Goal: Complete application form: Complete application form

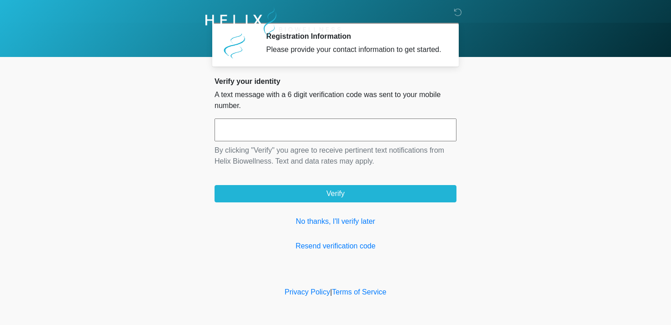
click at [236, 141] on input "text" at bounding box center [335, 130] width 242 height 23
click at [323, 227] on link "No thanks, I'll verify later" at bounding box center [335, 221] width 242 height 11
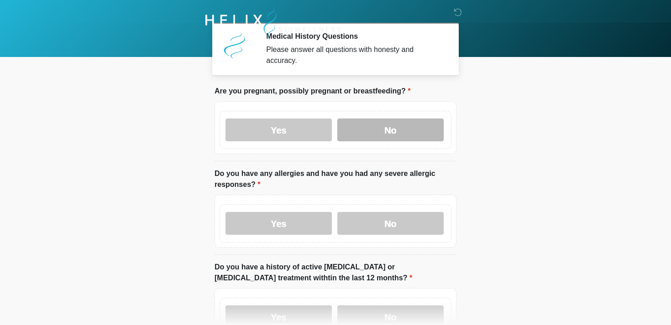
click at [379, 126] on label "No" at bounding box center [390, 130] width 106 height 23
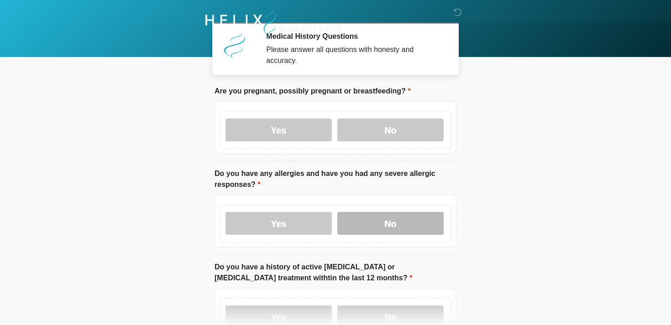
click at [388, 232] on label "No" at bounding box center [390, 223] width 106 height 23
click at [418, 314] on label "No" at bounding box center [390, 317] width 106 height 23
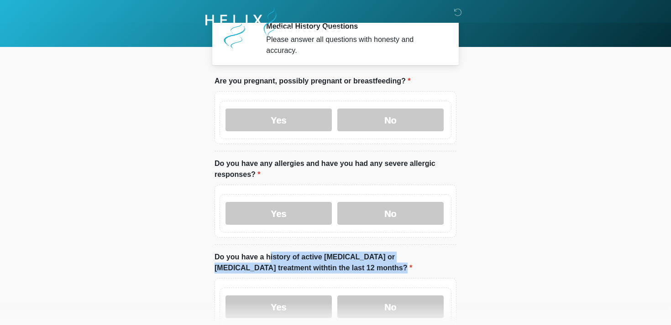
drag, startPoint x: 526, startPoint y: 276, endPoint x: 537, endPoint y: 197, distance: 79.7
click at [537, 197] on body "‎ ‎ Medical History Questions Please answer all questions with honesty and accu…" at bounding box center [335, 152] width 671 height 325
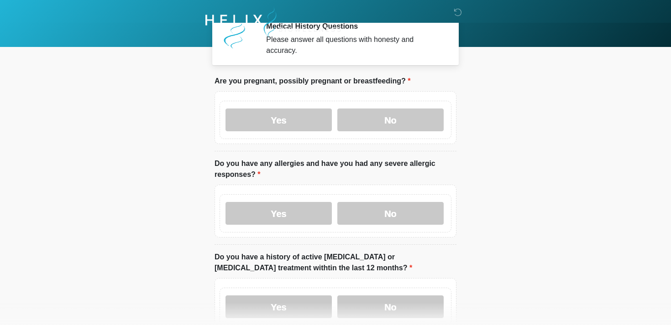
click at [528, 243] on body "‎ ‎ Medical History Questions Please answer all questions with honesty and accu…" at bounding box center [335, 152] width 671 height 325
drag, startPoint x: 528, startPoint y: 243, endPoint x: 532, endPoint y: 164, distance: 79.0
click at [532, 164] on body "‎ ‎ Medical History Questions Please answer all questions with honesty and accu…" at bounding box center [335, 152] width 671 height 325
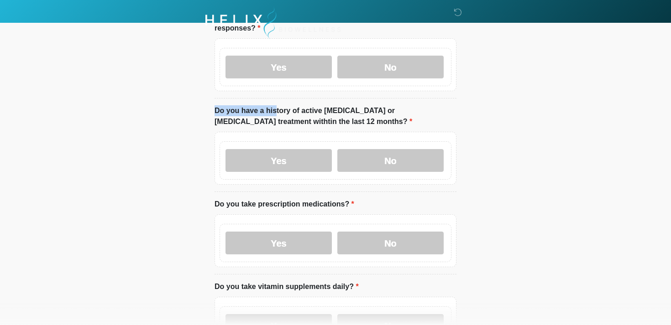
scroll to position [161, 0]
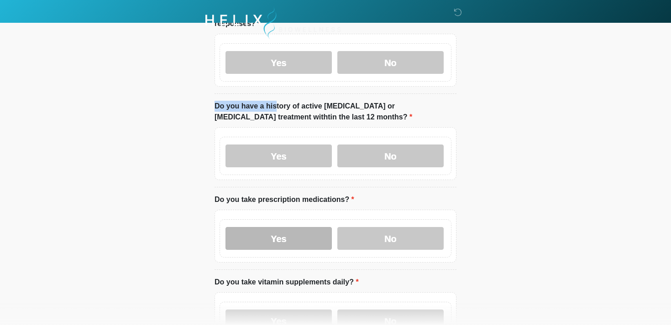
click at [281, 239] on label "Yes" at bounding box center [278, 238] width 106 height 23
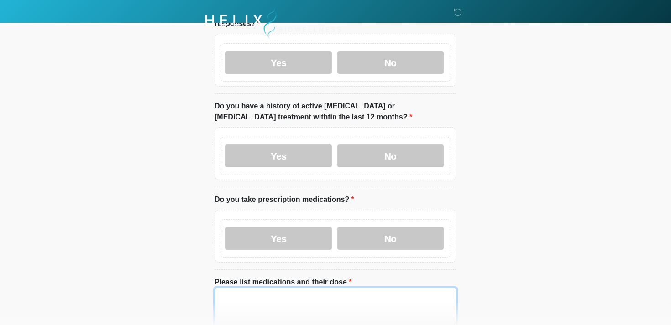
click at [365, 299] on textarea "Please list medications and their dose" at bounding box center [335, 307] width 242 height 39
type textarea "**********"
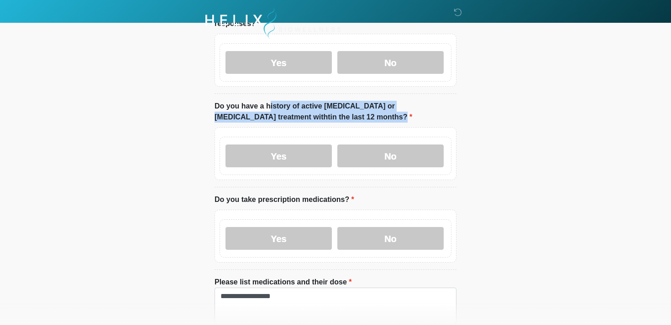
drag, startPoint x: 529, startPoint y: 263, endPoint x: 530, endPoint y: 246, distance: 16.9
click at [530, 164] on html "‎ ‎ Medical History Questions Please answer all questions with honesty and accu…" at bounding box center [335, 1] width 671 height 325
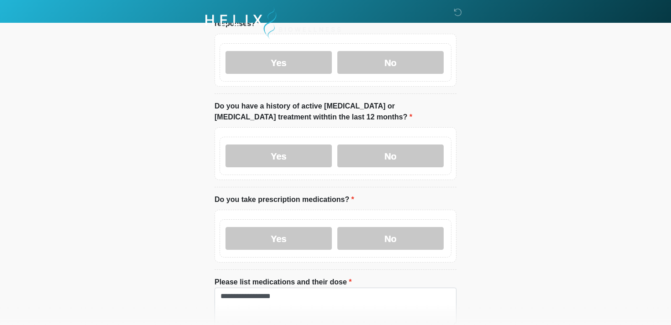
click at [529, 164] on html "‎ ‎ Medical History Questions Please answer all questions with honesty and accu…" at bounding box center [335, 1] width 671 height 325
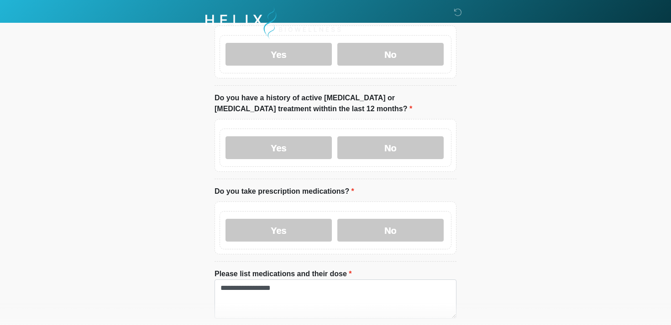
scroll to position [171, 0]
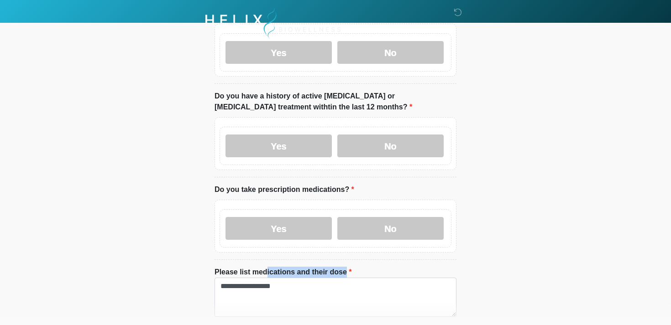
drag, startPoint x: 469, startPoint y: 295, endPoint x: 466, endPoint y: 269, distance: 26.6
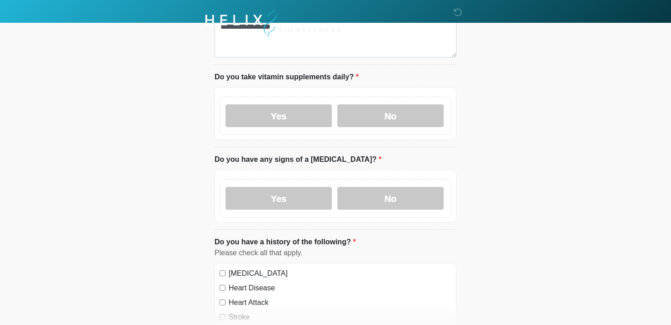
scroll to position [437, 0]
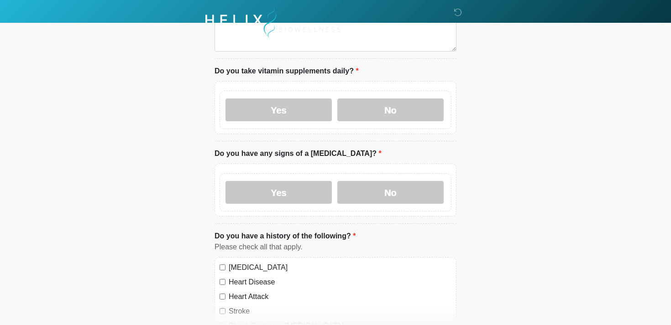
click at [296, 112] on label "Yes" at bounding box center [278, 110] width 106 height 23
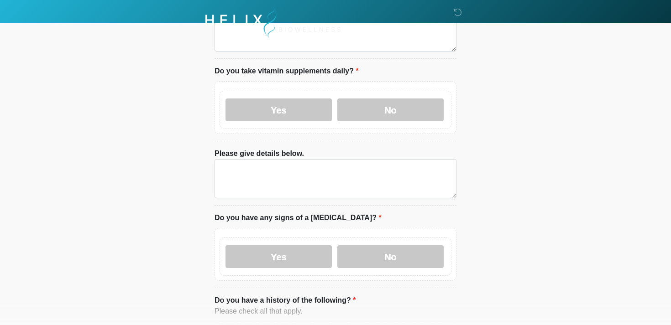
click at [355, 201] on li "Please give details below. Please give details below." at bounding box center [335, 176] width 242 height 57
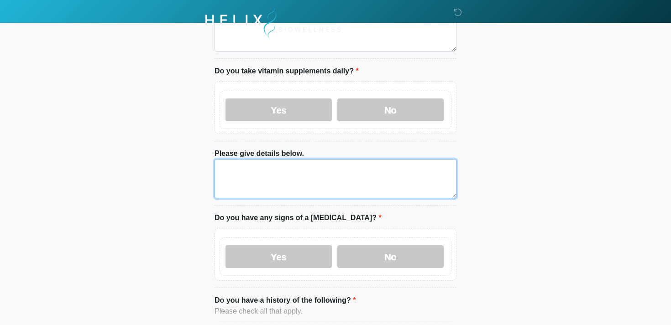
click at [263, 164] on textarea "Please give details below." at bounding box center [335, 178] width 242 height 39
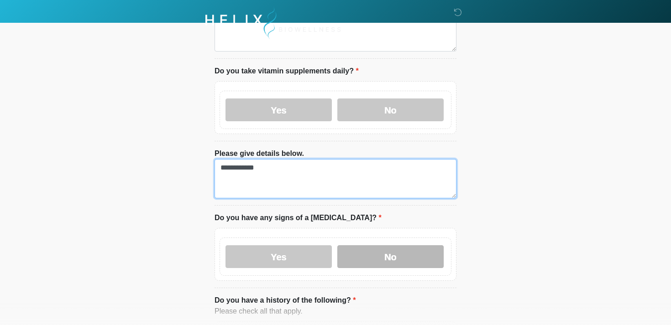
type textarea "**********"
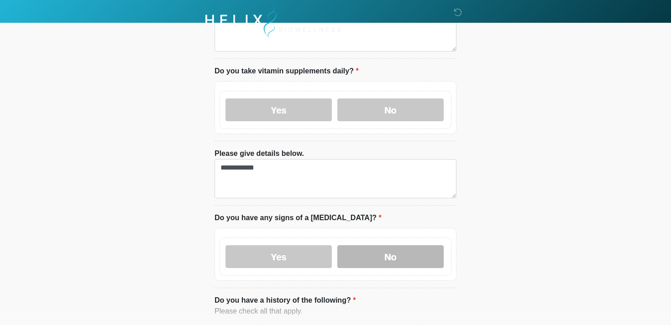
click at [363, 263] on label "No" at bounding box center [390, 256] width 106 height 23
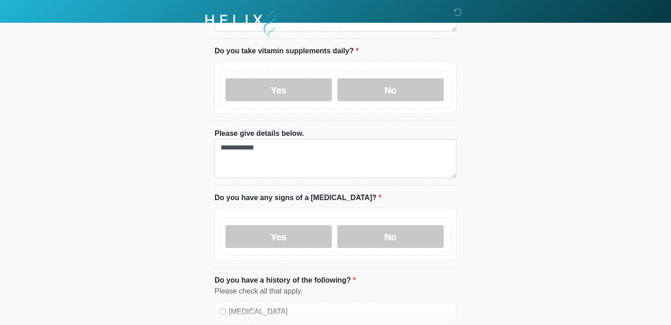
scroll to position [459, 0]
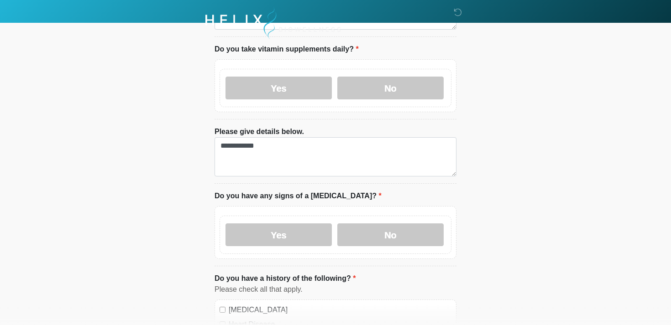
drag, startPoint x: 420, startPoint y: 312, endPoint x: 420, endPoint y: 306, distance: 5.5
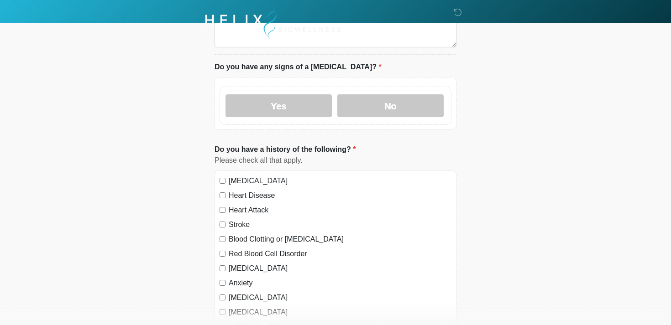
scroll to position [594, 0]
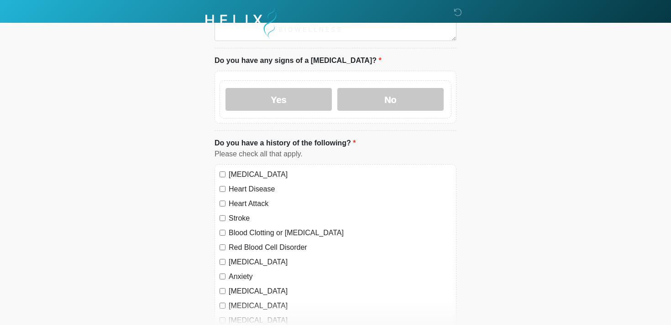
drag, startPoint x: 468, startPoint y: 291, endPoint x: 467, endPoint y: 279, distance: 12.4
click at [420, 270] on div "‎ ‎ Medical History Questions Please answer all questions with honesty and accu…" at bounding box center [335, 44] width 274 height 1258
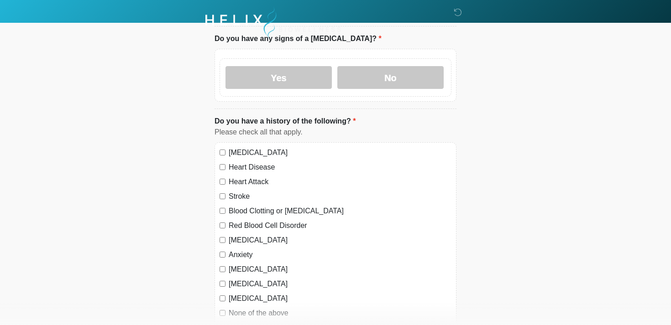
scroll to position [619, 0]
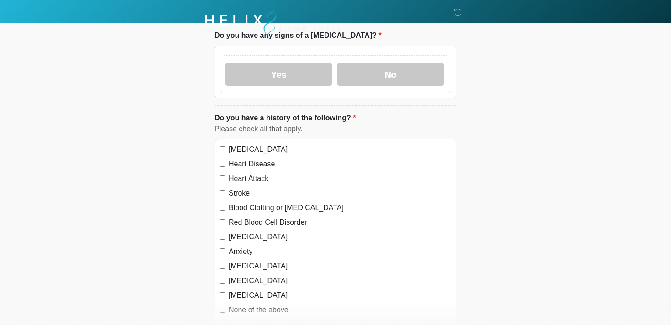
drag, startPoint x: 517, startPoint y: 266, endPoint x: 479, endPoint y: 78, distance: 190.9
click at [221, 308] on div "None of the above" at bounding box center [335, 310] width 232 height 11
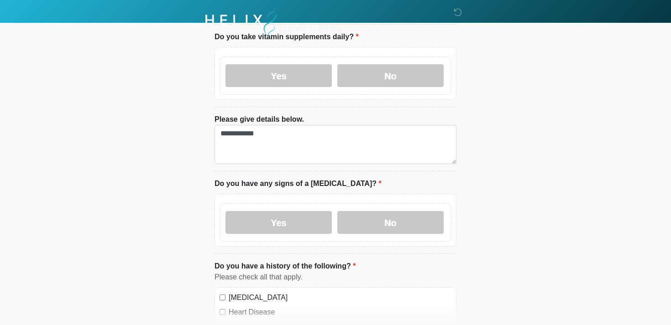
scroll to position [385, 0]
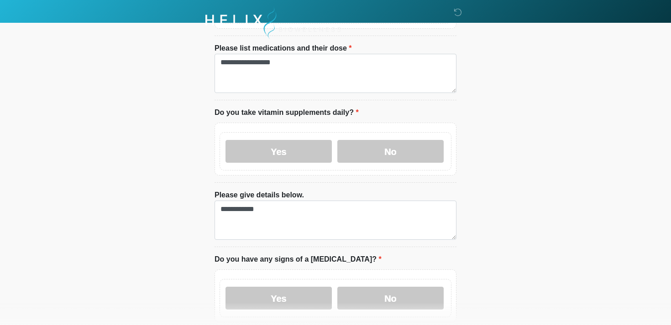
drag, startPoint x: 577, startPoint y: 275, endPoint x: 511, endPoint y: -10, distance: 292.1
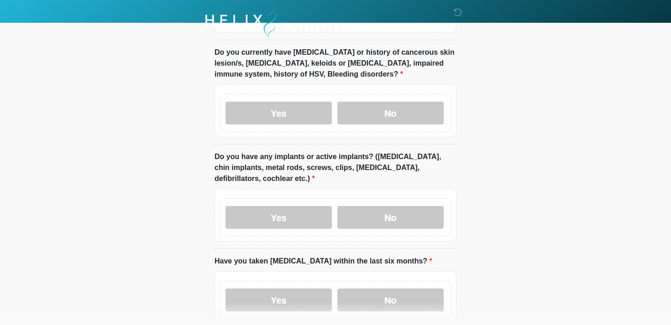
scroll to position [912, 0]
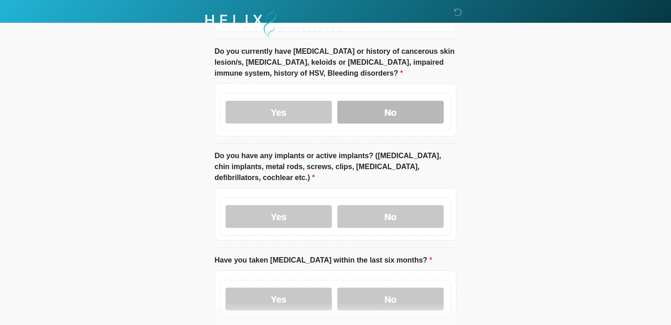
click at [365, 107] on label "No" at bounding box center [390, 112] width 106 height 23
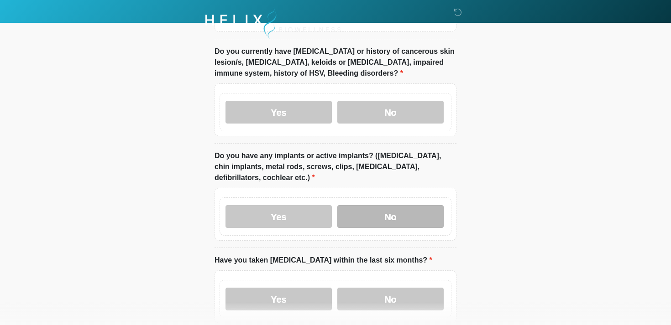
click at [394, 217] on label "No" at bounding box center [390, 216] width 106 height 23
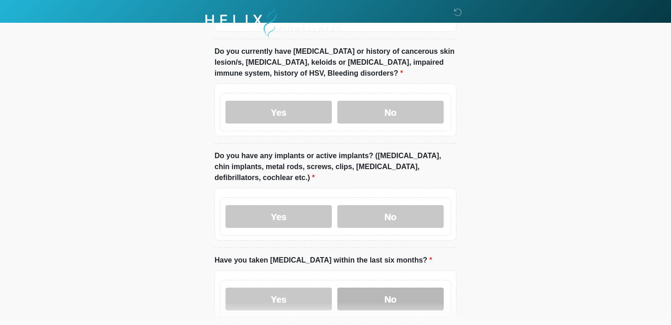
click at [387, 300] on label "No" at bounding box center [390, 299] width 106 height 23
drag, startPoint x: 502, startPoint y: 266, endPoint x: 513, endPoint y: 266, distance: 11.0
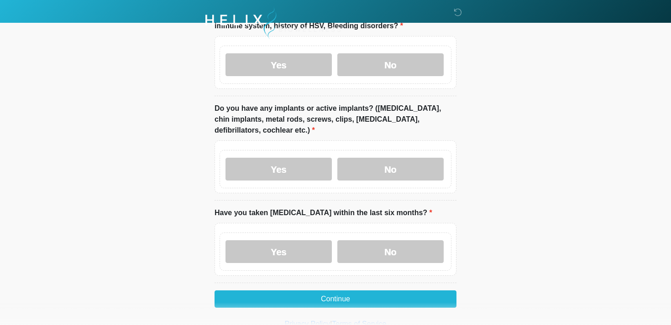
scroll to position [988, 0]
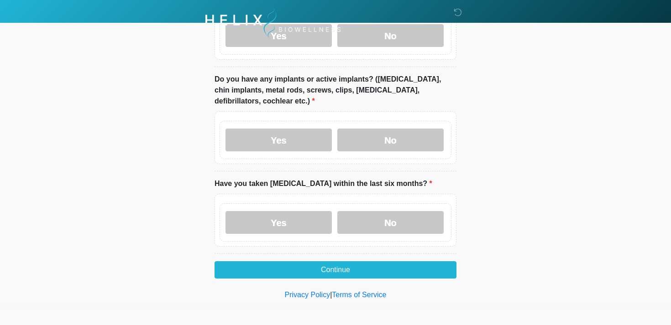
drag, startPoint x: 513, startPoint y: 266, endPoint x: 517, endPoint y: 269, distance: 5.2
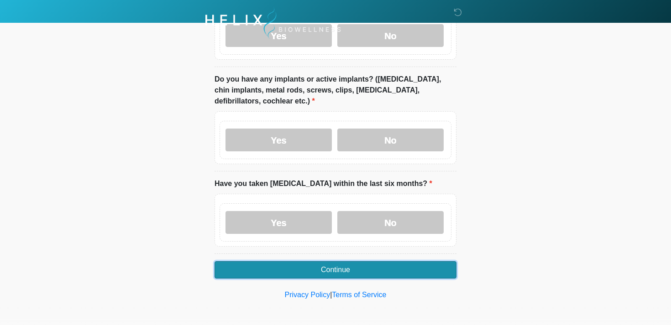
click at [322, 264] on button "Continue" at bounding box center [335, 269] width 242 height 17
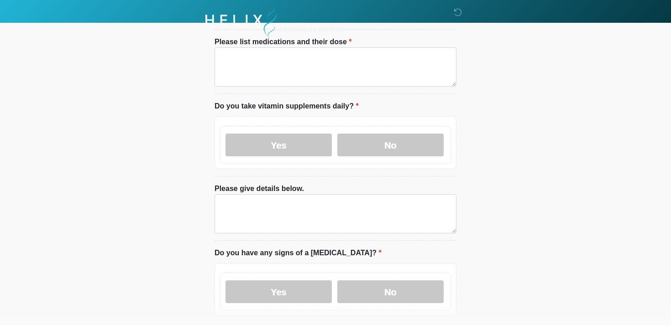
scroll to position [0, 0]
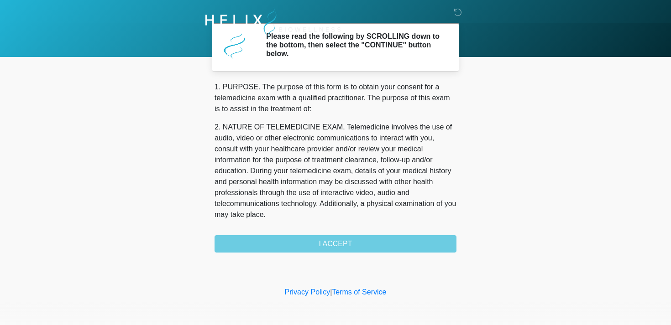
click at [352, 242] on div "1. PURPOSE. The purpose of this form is to obtain your consent for a telemedici…" at bounding box center [335, 167] width 242 height 171
drag, startPoint x: 516, startPoint y: 217, endPoint x: 526, endPoint y: 208, distance: 13.3
click at [526, 208] on body "‎ ‎ Please read the following by SCROLLING down to the bottom, then select the …" at bounding box center [335, 162] width 671 height 325
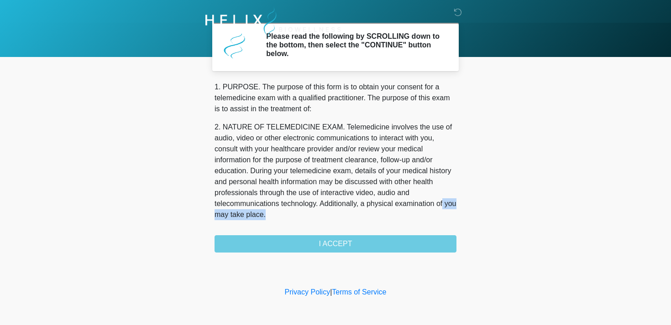
click at [526, 212] on body "‎ ‎ Please read the following by SCROLLING down to the bottom, then select the …" at bounding box center [335, 162] width 671 height 325
click at [316, 245] on div "1. PURPOSE. The purpose of this form is to obtain your consent for a telemedici…" at bounding box center [335, 167] width 242 height 171
click at [115, 114] on body "‎ ‎ Please read the following by SCROLLING down to the bottom, then select the …" at bounding box center [335, 162] width 671 height 325
click at [496, 263] on body "‎ ‎ Please read the following by SCROLLING down to the bottom, then select the …" at bounding box center [335, 162] width 671 height 325
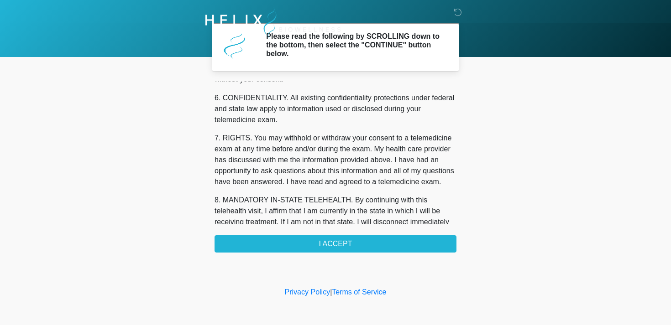
scroll to position [386, 0]
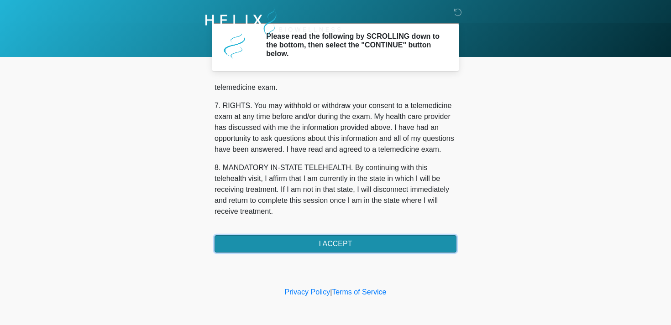
click at [334, 245] on button "I ACCEPT" at bounding box center [335, 243] width 242 height 17
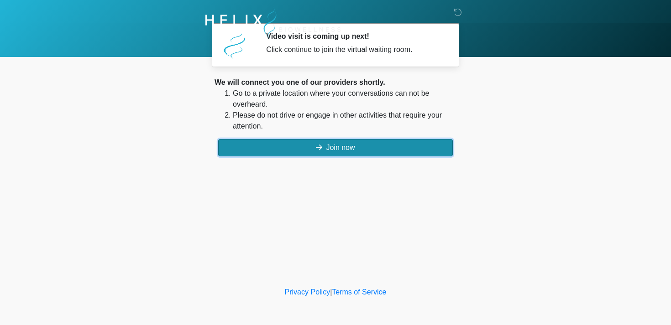
click at [352, 146] on button "Join now" at bounding box center [335, 147] width 235 height 17
